Goal: Obtain resource: Obtain resource

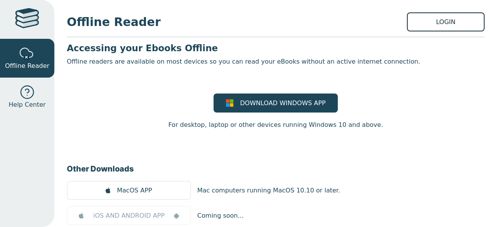
click at [415, 17] on link "LOGIN" at bounding box center [446, 21] width 78 height 19
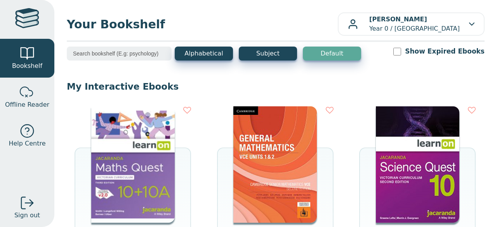
click at [384, 158] on img at bounding box center [417, 164] width 83 height 116
click at [403, 194] on img at bounding box center [417, 164] width 83 height 116
